Goal: Task Accomplishment & Management: Manage account settings

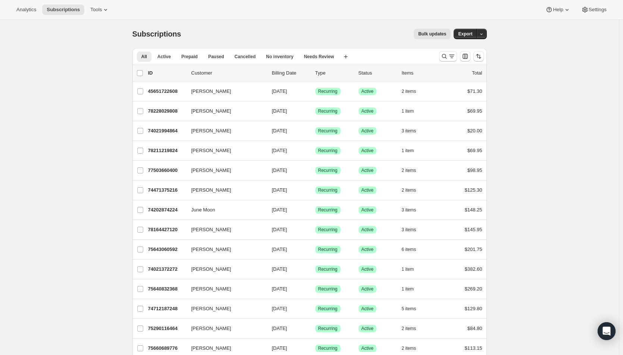
click at [446, 59] on icon "Search and filter results" at bounding box center [443, 56] width 7 height 7
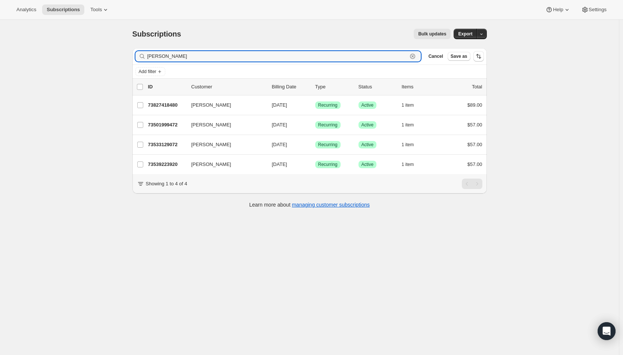
type input "[PERSON_NAME]"
click at [282, 106] on span "[DATE]" at bounding box center [279, 105] width 15 height 6
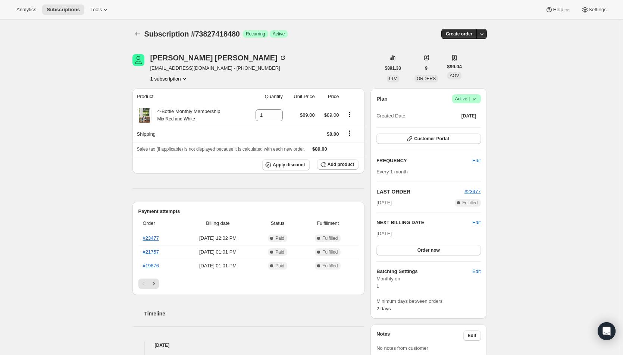
click at [444, 254] on button "Order now" at bounding box center [428, 250] width 104 height 10
click at [444, 254] on button "Click to confirm" at bounding box center [428, 250] width 104 height 10
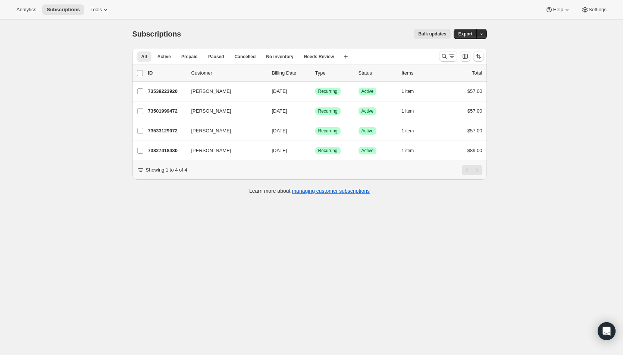
click at [446, 56] on icon "Search and filter results" at bounding box center [443, 56] width 7 height 7
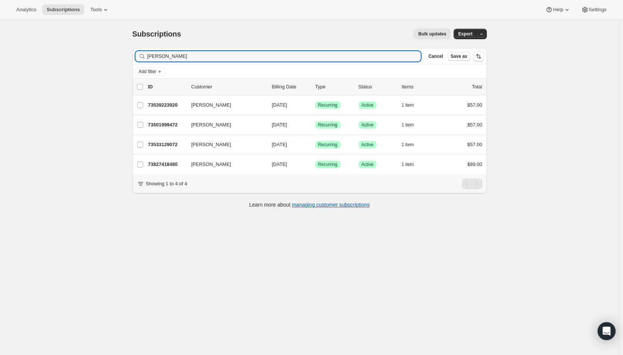
drag, startPoint x: 168, startPoint y: 54, endPoint x: 134, endPoint y: 55, distance: 34.0
click at [134, 55] on div "Filter subscribers gloria Clear Cancel Save as" at bounding box center [309, 56] width 354 height 16
type input "darlene"
click at [300, 109] on div "73534046576 Darlene Coney 09/01/2025 Success Recurring Success Active 1 item $8…" at bounding box center [315, 105] width 334 height 10
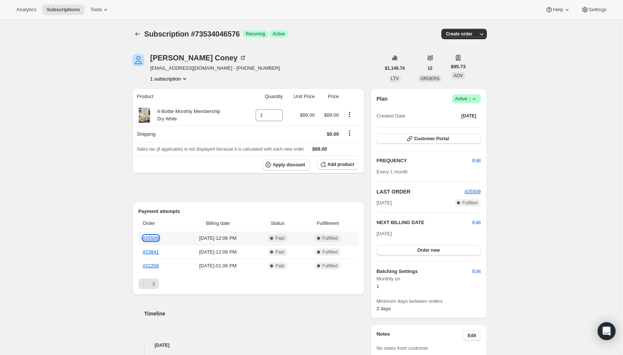
click at [151, 236] on link "#25509" at bounding box center [151, 238] width 16 height 6
